Goal: Task Accomplishment & Management: Use online tool/utility

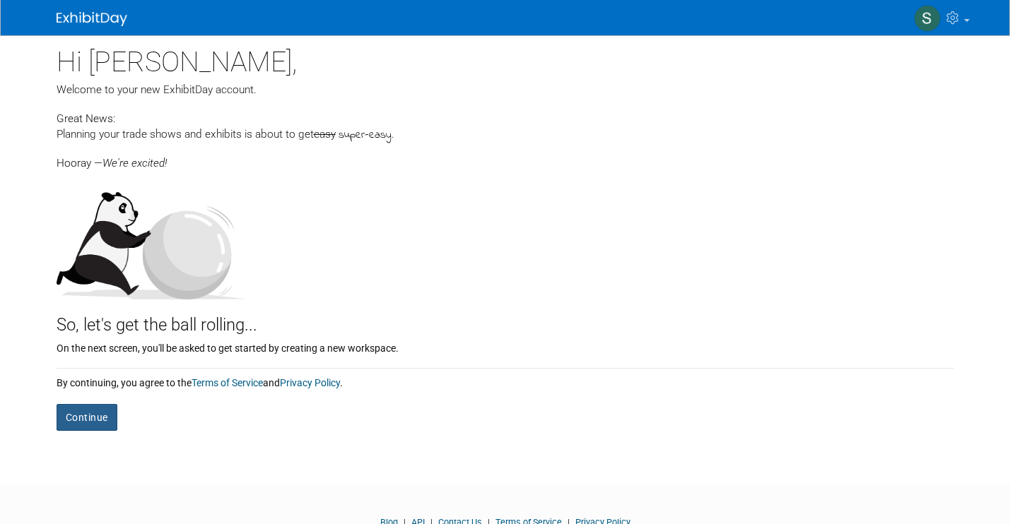
click at [90, 411] on button "Continue" at bounding box center [87, 417] width 61 height 27
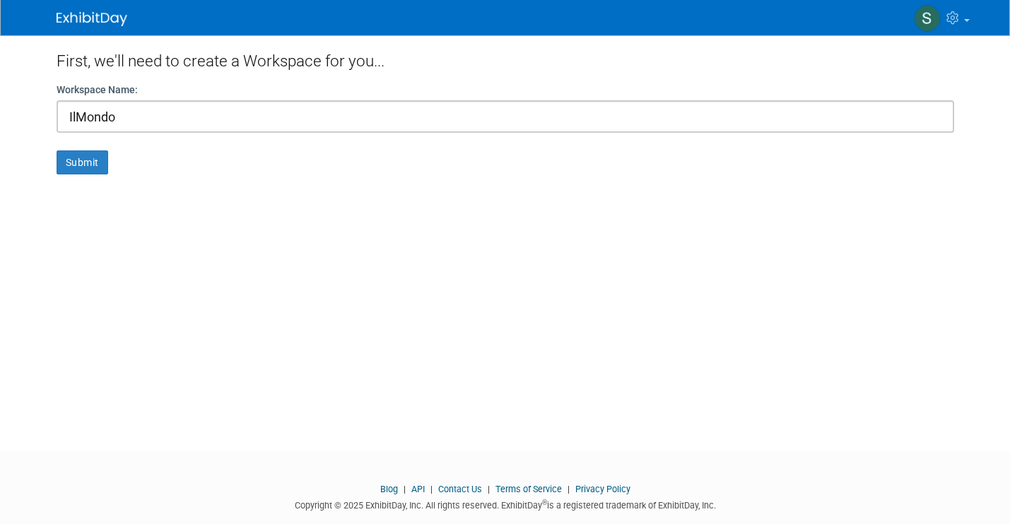
click at [74, 116] on input "IlMondo" at bounding box center [505, 116] width 897 height 33
type input "Il Mondo"
click at [80, 162] on button "Submit" at bounding box center [83, 163] width 52 height 24
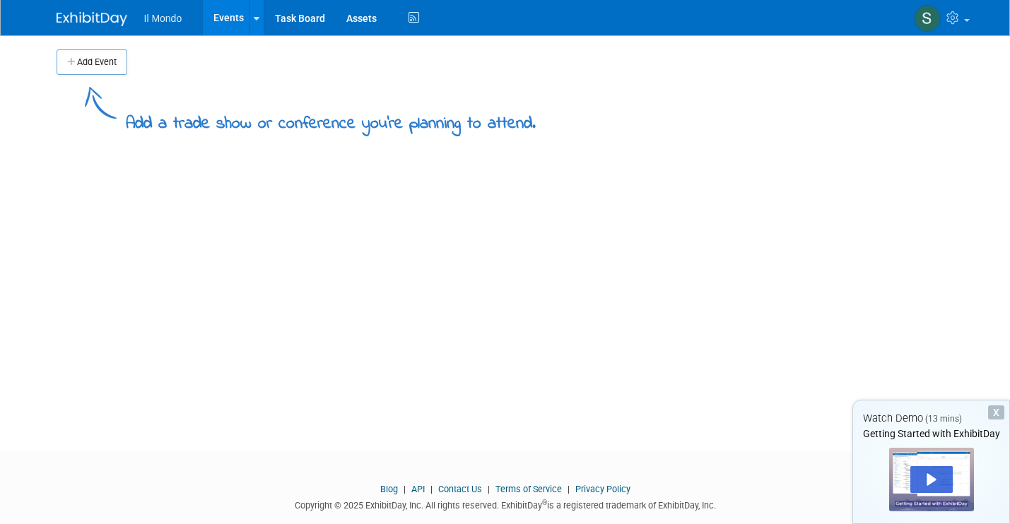
click at [353, 301] on div "Add Event Add a trade show or conference you're planning to attend. New Event D…" at bounding box center [505, 230] width 919 height 391
click at [932, 476] on div "Play" at bounding box center [931, 479] width 42 height 27
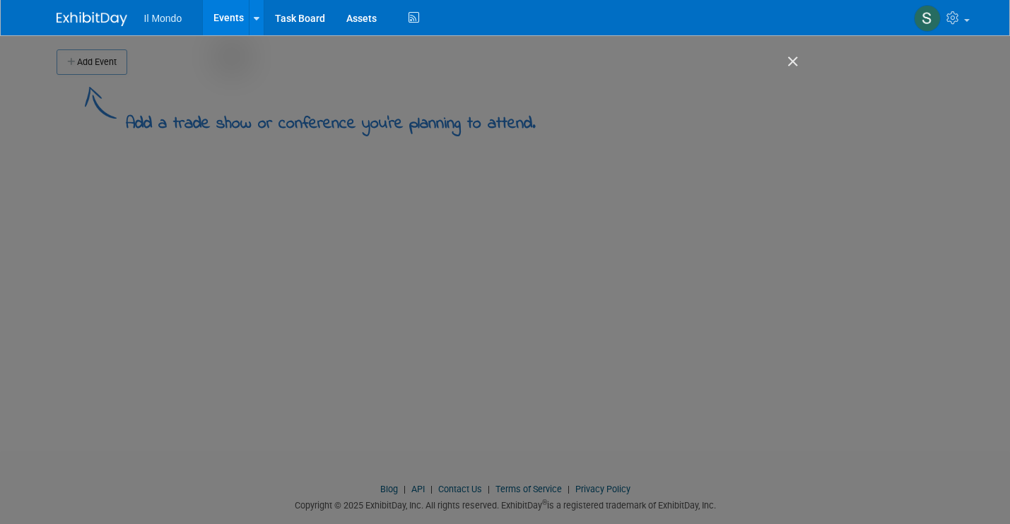
click at [794, 60] on img "Close" at bounding box center [787, 68] width 24 height 24
